Goal: Task Accomplishment & Management: Use online tool/utility

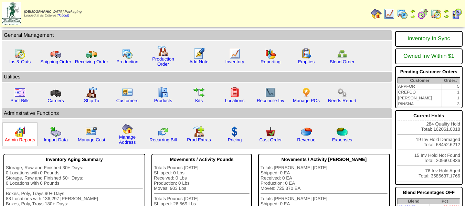
click at [23, 139] on link "Admin Reports" at bounding box center [20, 139] width 30 height 5
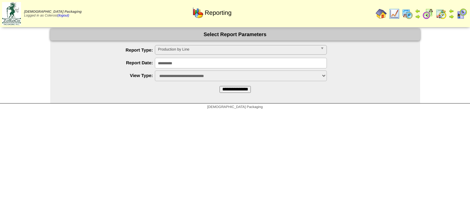
click at [169, 55] on div "**********" at bounding box center [242, 50] width 356 height 11
click at [176, 52] on span "Production by Line" at bounding box center [238, 49] width 160 height 8
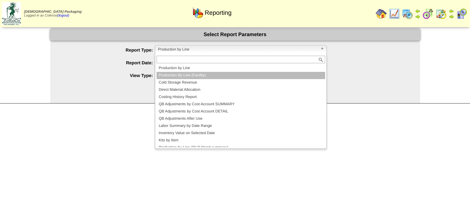
click at [176, 77] on li "Production By Line (Facility)" at bounding box center [240, 75] width 169 height 7
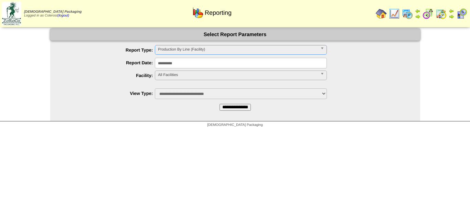
click at [177, 72] on span "All Facilities" at bounding box center [238, 75] width 160 height 8
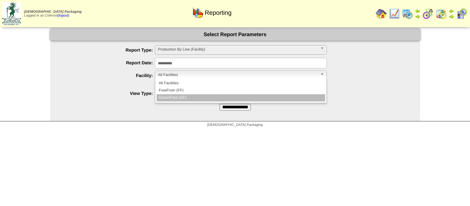
click at [181, 97] on li "GlutenFree (GF)" at bounding box center [240, 97] width 169 height 7
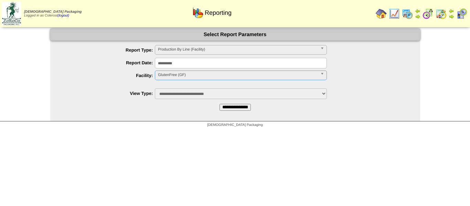
click at [229, 110] on input "**********" at bounding box center [234, 107] width 31 height 7
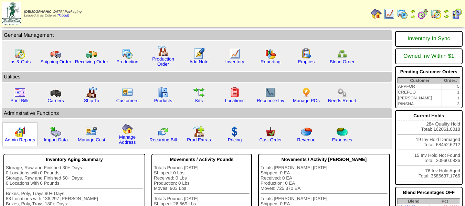
click at [23, 136] on img at bounding box center [19, 131] width 11 height 11
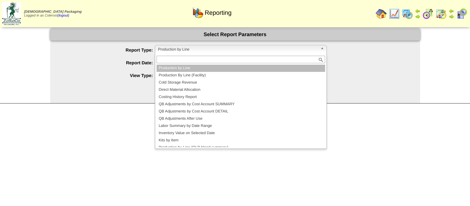
click at [212, 45] on span "Production by Line" at bounding box center [238, 49] width 160 height 8
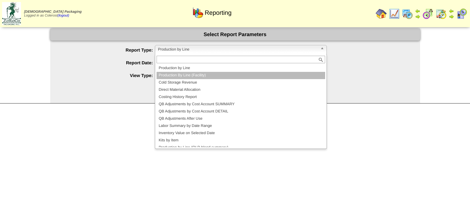
click at [186, 77] on li "Production By Line (Facility)" at bounding box center [240, 75] width 169 height 7
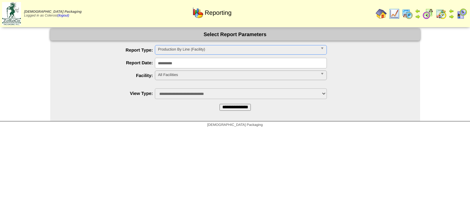
click at [186, 77] on span "All Facilities" at bounding box center [238, 75] width 160 height 8
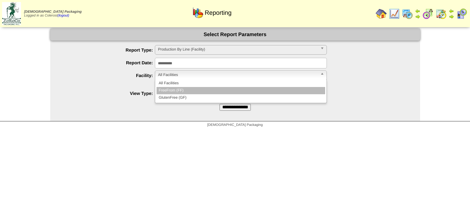
click at [182, 91] on li "FreeFrom (FF)" at bounding box center [240, 90] width 169 height 7
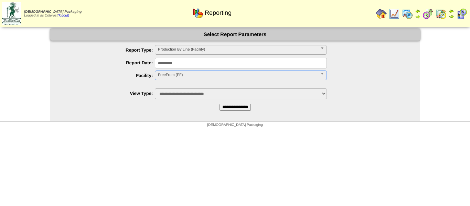
click at [223, 107] on input "**********" at bounding box center [234, 107] width 31 height 7
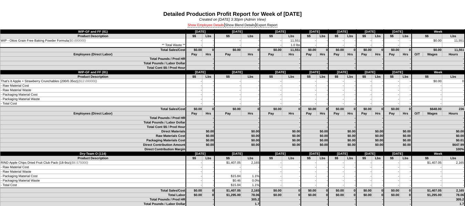
click at [196, 27] on link "Show Employee Details" at bounding box center [205, 25] width 36 height 4
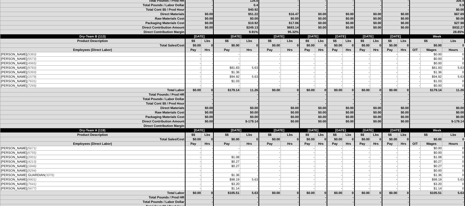
scroll to position [637, 0]
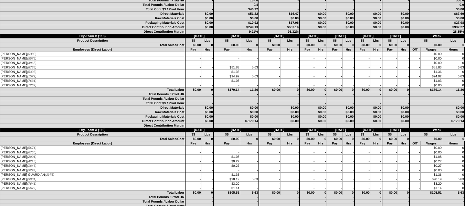
click at [226, 70] on td "$1.36" at bounding box center [226, 72] width 26 height 4
drag, startPoint x: 226, startPoint y: 67, endPoint x: 0, endPoint y: 66, distance: 226.3
click at [0, 66] on tr "[PERSON_NAME] (8783) - - $81.83 5.63 - - - 5.63" at bounding box center [232, 67] width 464 height 4
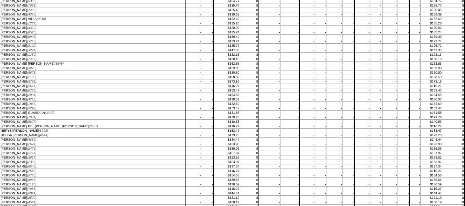
scroll to position [1389, 0]
